Goal: Task Accomplishment & Management: Complete application form

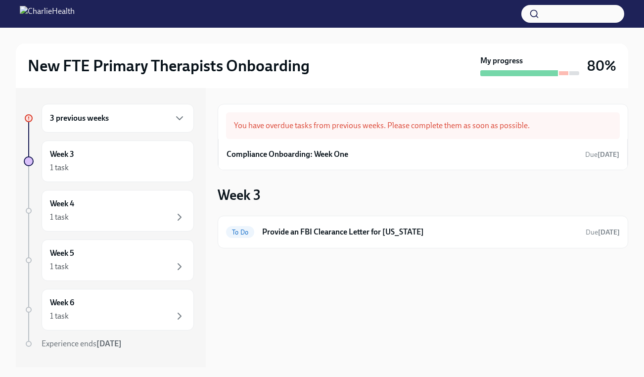
click at [77, 122] on h6 "3 previous weeks" at bounding box center [79, 118] width 59 height 11
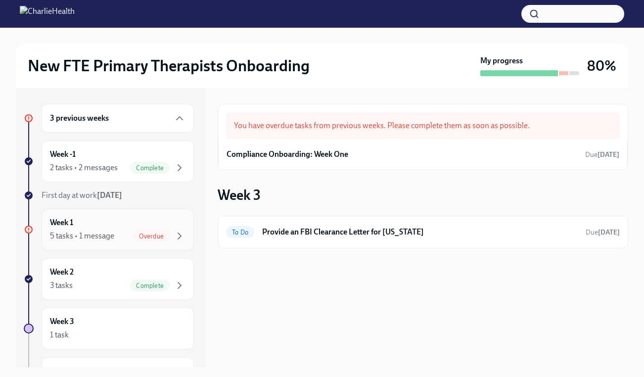
click at [122, 234] on div "5 tasks • 1 message Overdue" at bounding box center [118, 236] width 136 height 12
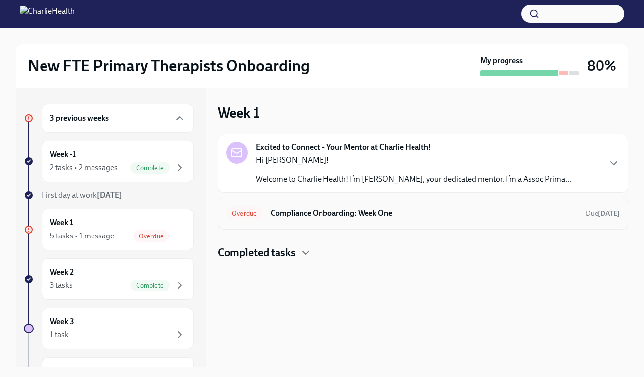
click at [318, 219] on div "Overdue Compliance Onboarding: Week One Due 9 days ago" at bounding box center [423, 213] width 394 height 16
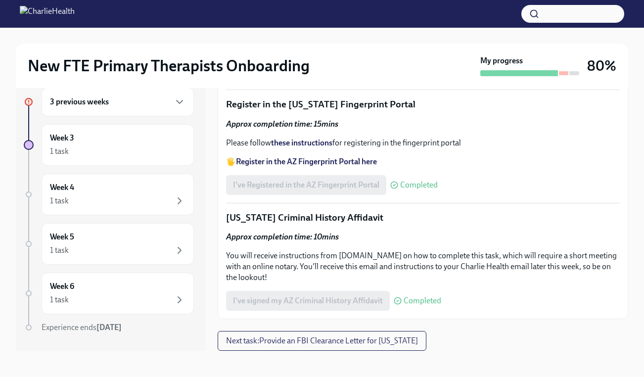
scroll to position [18, 0]
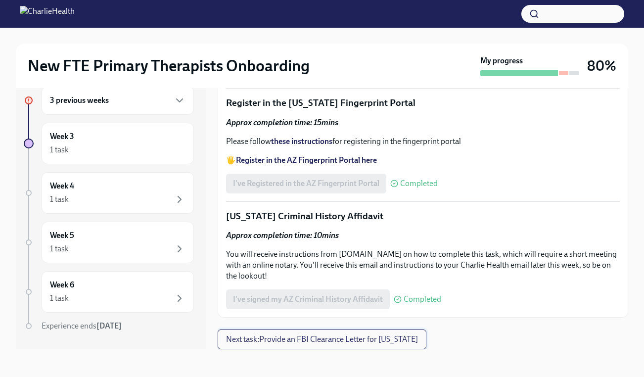
click at [396, 339] on span "Next task : Provide an FBI Clearance Letter for Pennsylvania" at bounding box center [322, 340] width 192 height 10
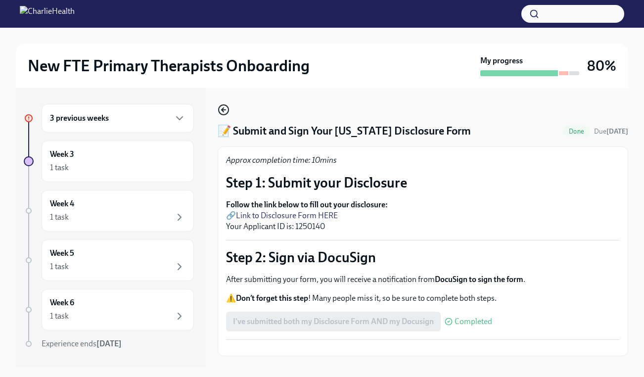
click at [224, 111] on icon "button" at bounding box center [224, 110] width 12 height 12
